Goal: Complete application form: Complete application form

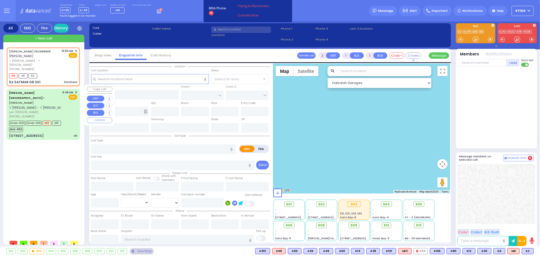
type input "1"
type input "0"
select select
type input "Dizziness"
radio input "true"
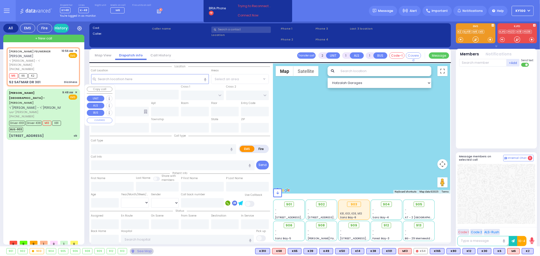
type input "[PERSON_NAME]"
type input "FEUWERKER"
type input "77"
select select "Year"
type input "10:56"
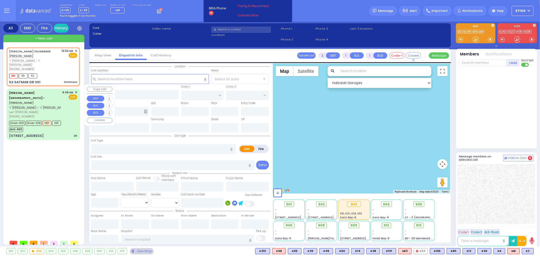
type input "10:58"
select select "Hatzalah Garages"
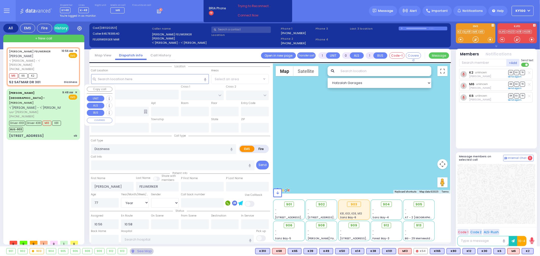
type input "KROLLA DR"
type input "ORSHAVA COURT"
type input "52 SATMAR DR"
type input "301"
type input "Monroe"
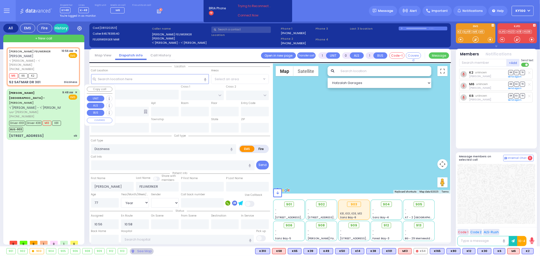
type input "[US_STATE]"
type input "10950"
select select "SECTION 3"
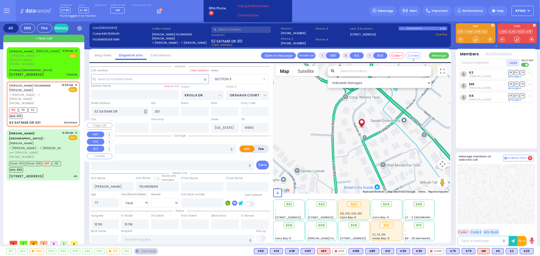
select select
radio input "true"
select select "Year"
select select "Hatzalah Garages"
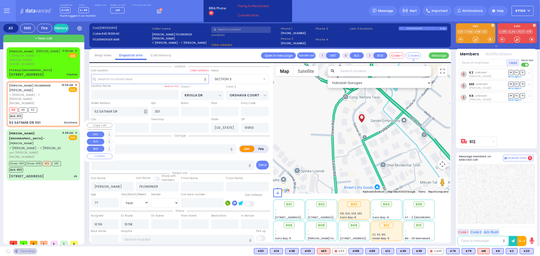
select select "SECTION 3"
